Goal: Task Accomplishment & Management: Manage account settings

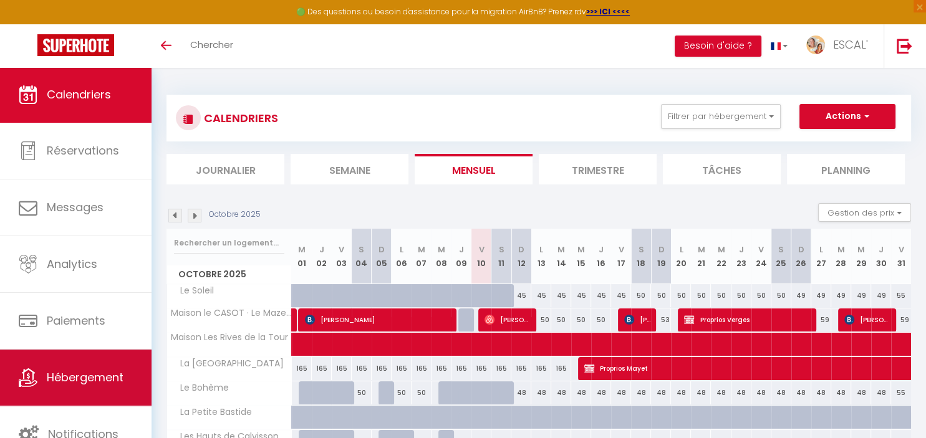
click at [66, 385] on span "Hébergement" at bounding box center [85, 378] width 77 height 16
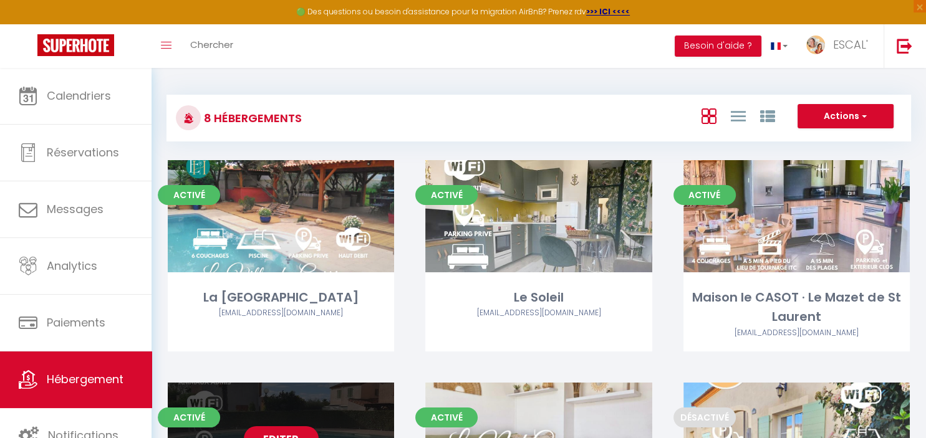
click at [273, 412] on div "Editer" at bounding box center [281, 439] width 226 height 112
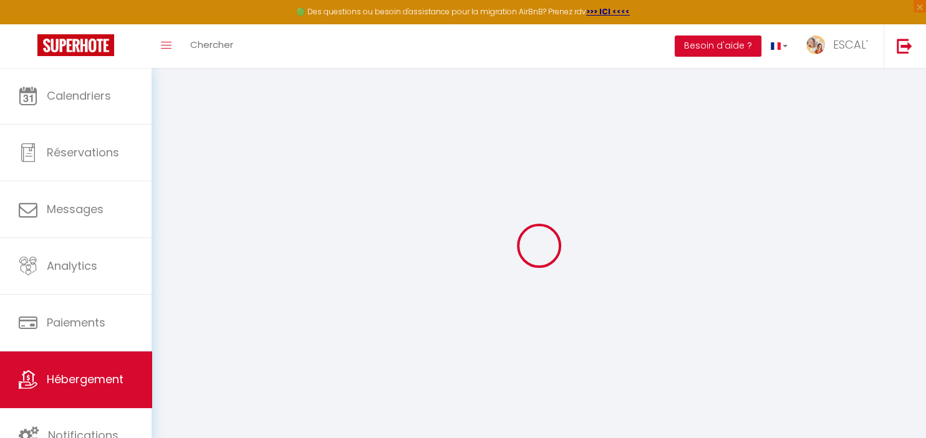
select select "+ 21 %"
select select "+ 28 %"
select select
select select "false"
select select
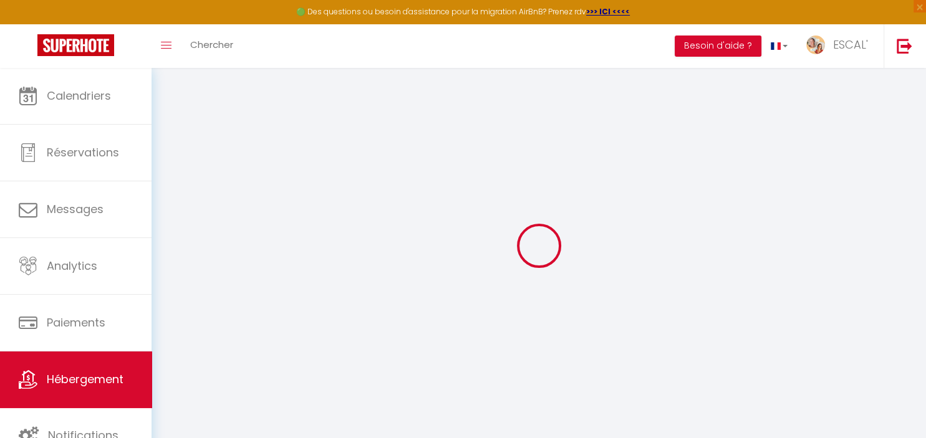
select select
checkbox input "false"
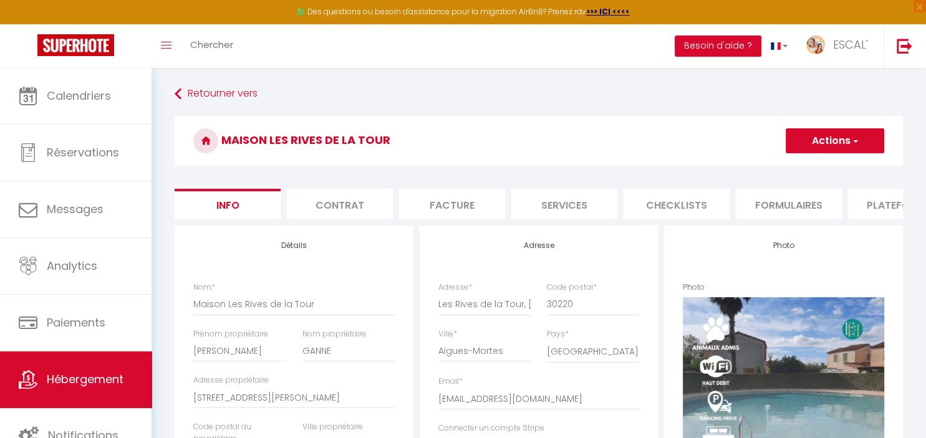
click at [861, 203] on li "Plateformes" at bounding box center [901, 204] width 106 height 31
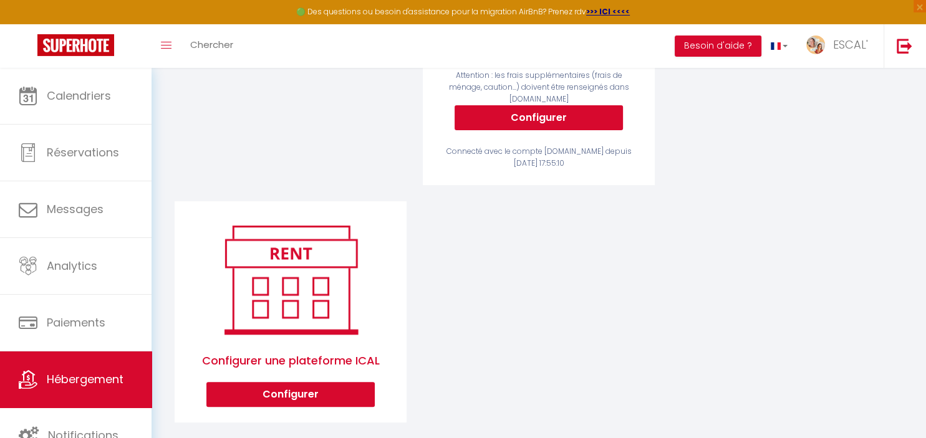
scroll to position [364, 0]
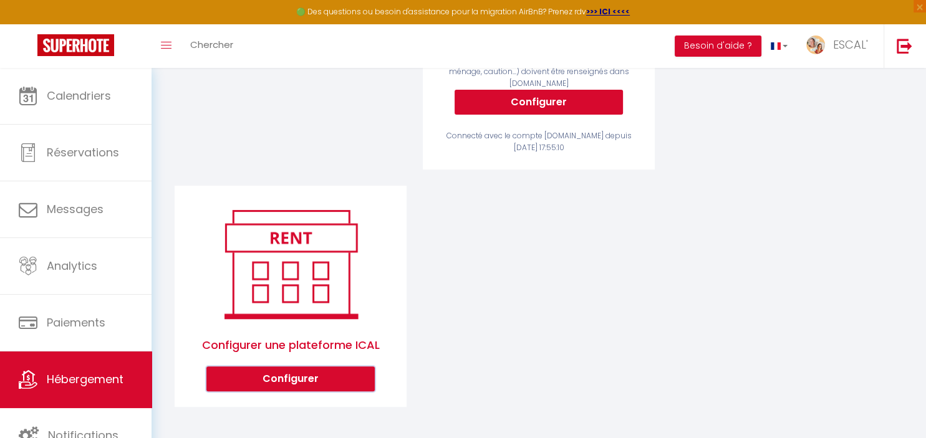
click at [317, 387] on button "Configurer" at bounding box center [290, 379] width 168 height 25
select select "1"
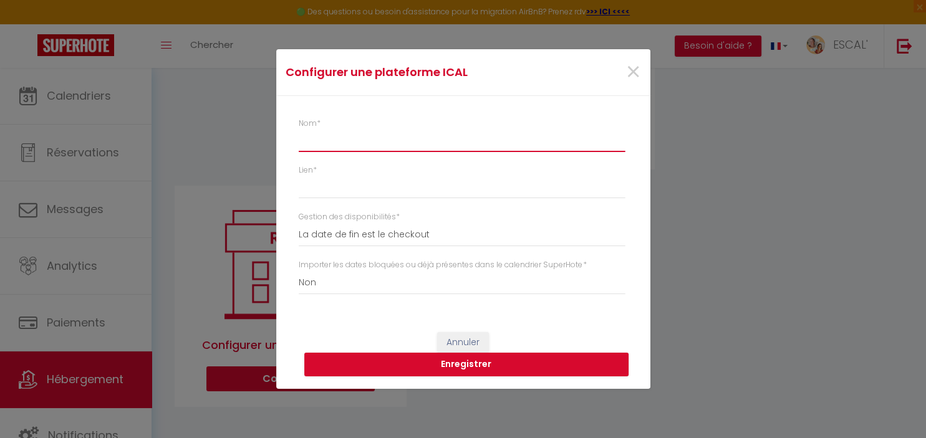
click at [340, 145] on input "Nom *" at bounding box center [462, 141] width 326 height 22
type input "Airbnb"
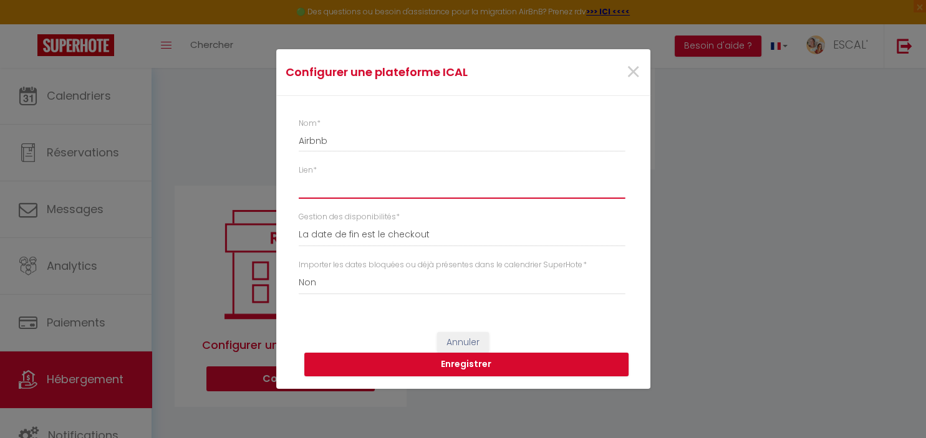
click at [368, 189] on input "Lien *" at bounding box center [462, 187] width 326 height 22
paste input "[URL][DOMAIN_NAME]"
type input "[URL][DOMAIN_NAME]"
click at [453, 365] on button "Enregistrer" at bounding box center [466, 365] width 324 height 24
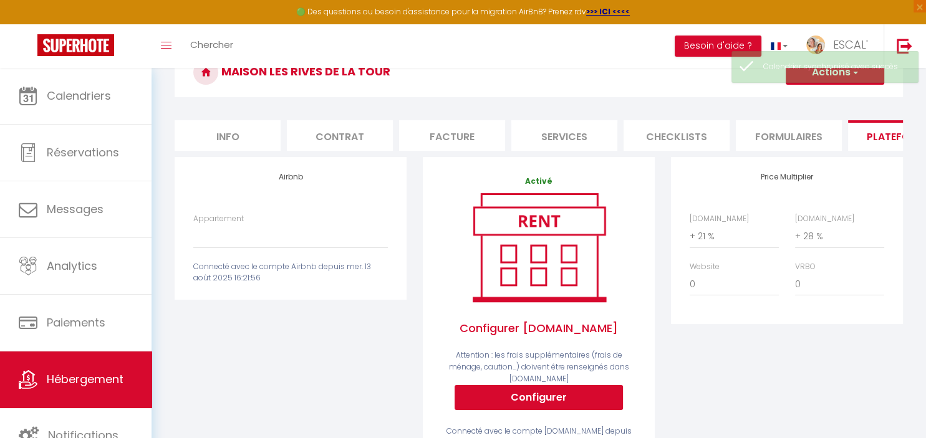
scroll to position [0, 0]
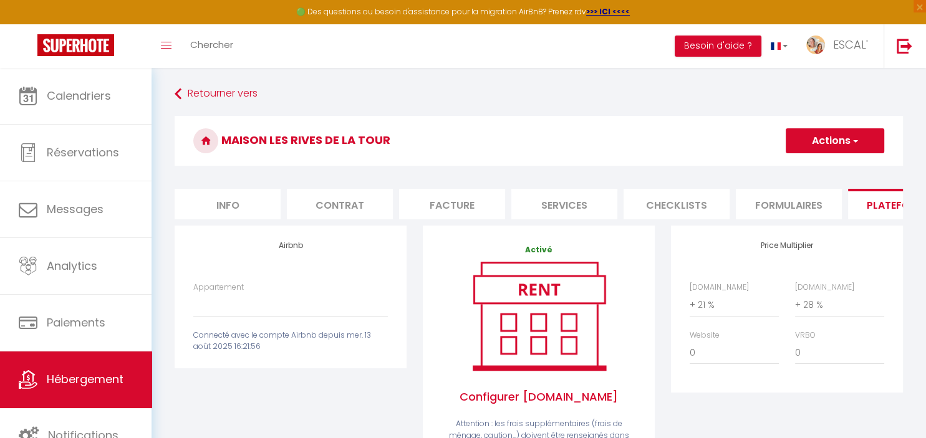
click at [836, 128] on h3 "Maison Les Rives de la Tour" at bounding box center [539, 141] width 728 height 50
click at [837, 140] on button "Actions" at bounding box center [834, 140] width 98 height 25
click at [825, 174] on link "Enregistrer" at bounding box center [834, 168] width 98 height 16
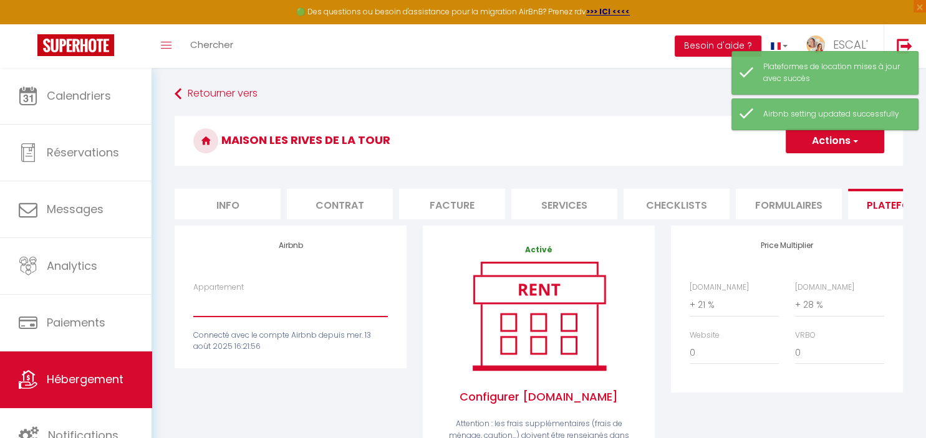
click at [193, 293] on select "Gîte Royal (Gîtes de France Gard) - [EMAIL_ADDRESS][DOMAIN_NAME] Gîte Nostalgiq…" at bounding box center [290, 305] width 194 height 24
click at [288, 308] on select "Gîte Royal (Gîtes de France Gard) - [EMAIL_ADDRESS][DOMAIN_NAME] Gîte Nostalgiq…" at bounding box center [290, 305] width 194 height 24
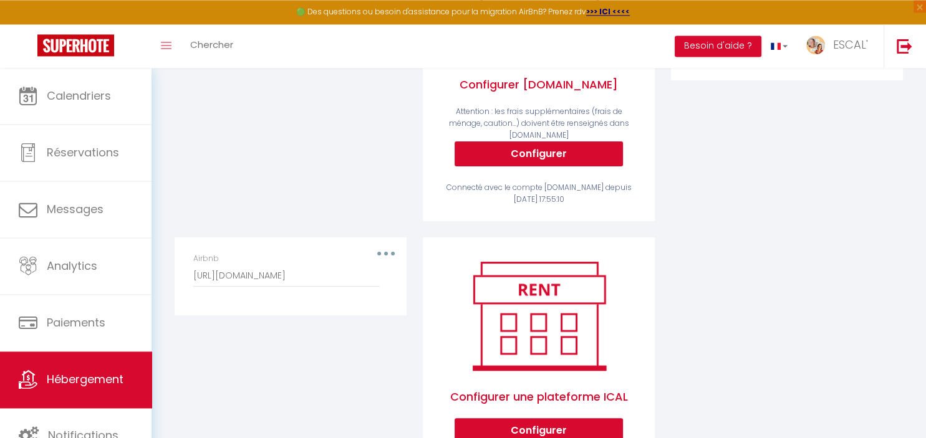
scroll to position [320, 0]
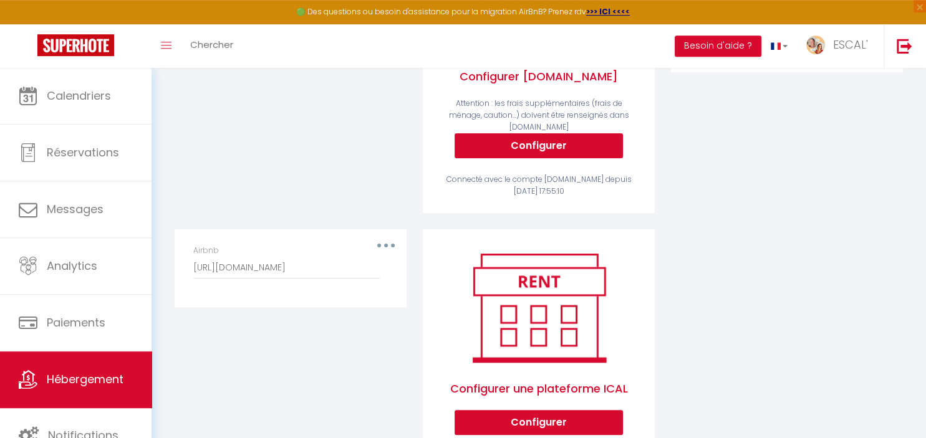
click at [390, 251] on div "Airbnb [URL][DOMAIN_NAME]" at bounding box center [290, 268] width 211 height 47
click at [385, 244] on icon "button" at bounding box center [386, 246] width 4 height 4
click at [341, 268] on button "Editer" at bounding box center [353, 273] width 92 height 21
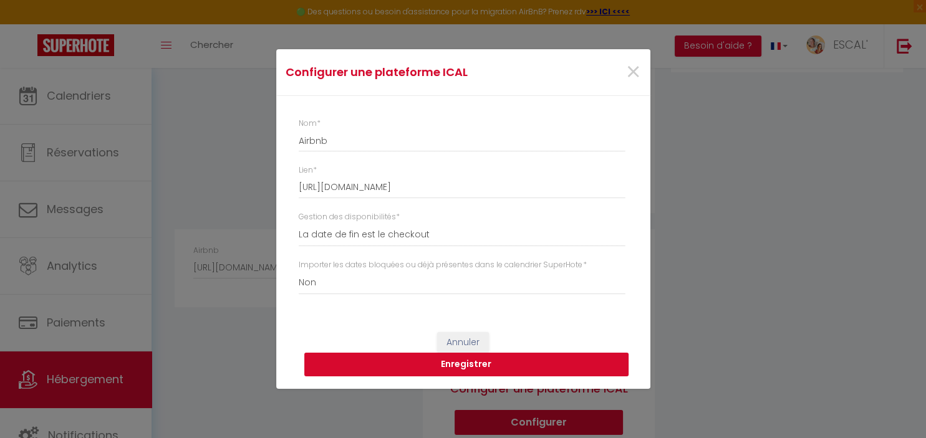
click at [373, 370] on button "Enregistrer" at bounding box center [466, 365] width 324 height 24
